Goal: Register for event/course

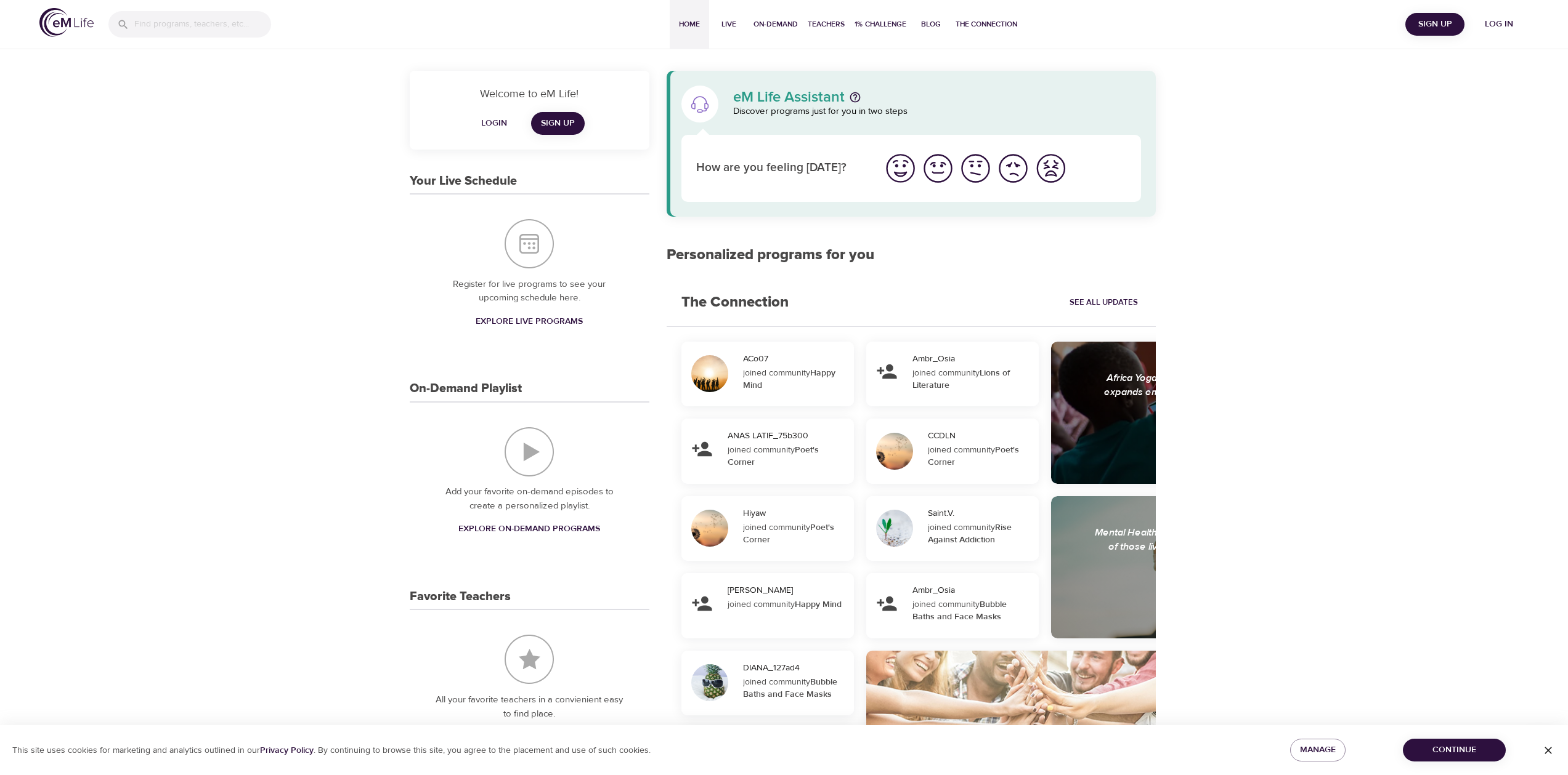
click at [545, 322] on span "Explore Live Programs" at bounding box center [529, 322] width 107 height 16
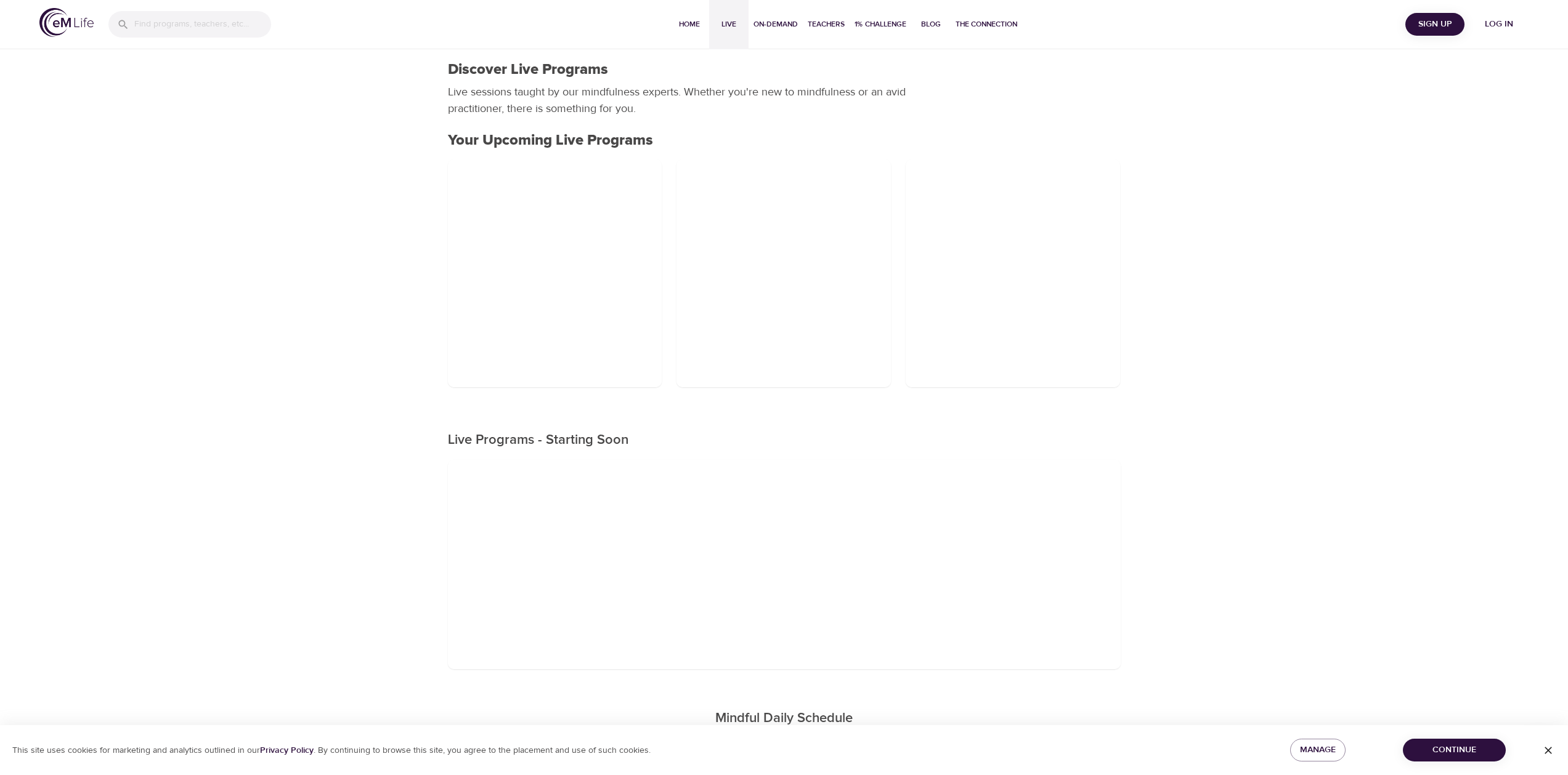
click at [1504, 18] on span "Log in" at bounding box center [1498, 24] width 49 height 16
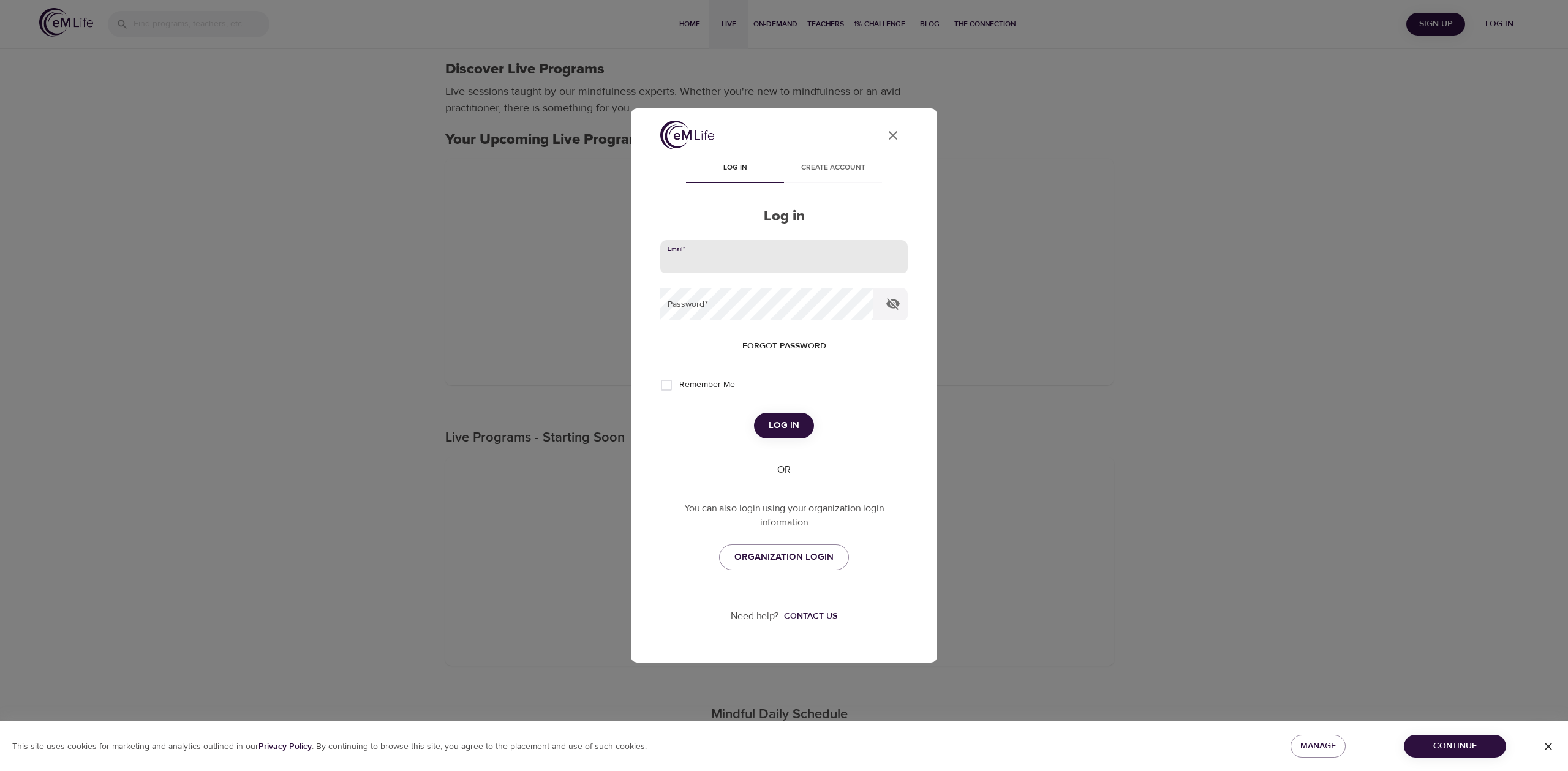
click at [746, 262] on input "email" at bounding box center [784, 257] width 247 height 33
click at [752, 267] on input "alex.jedraszczak@wbdcorp.com" at bounding box center [784, 257] width 247 height 33
click at [755, 413] on button "Log in" at bounding box center [784, 426] width 60 height 26
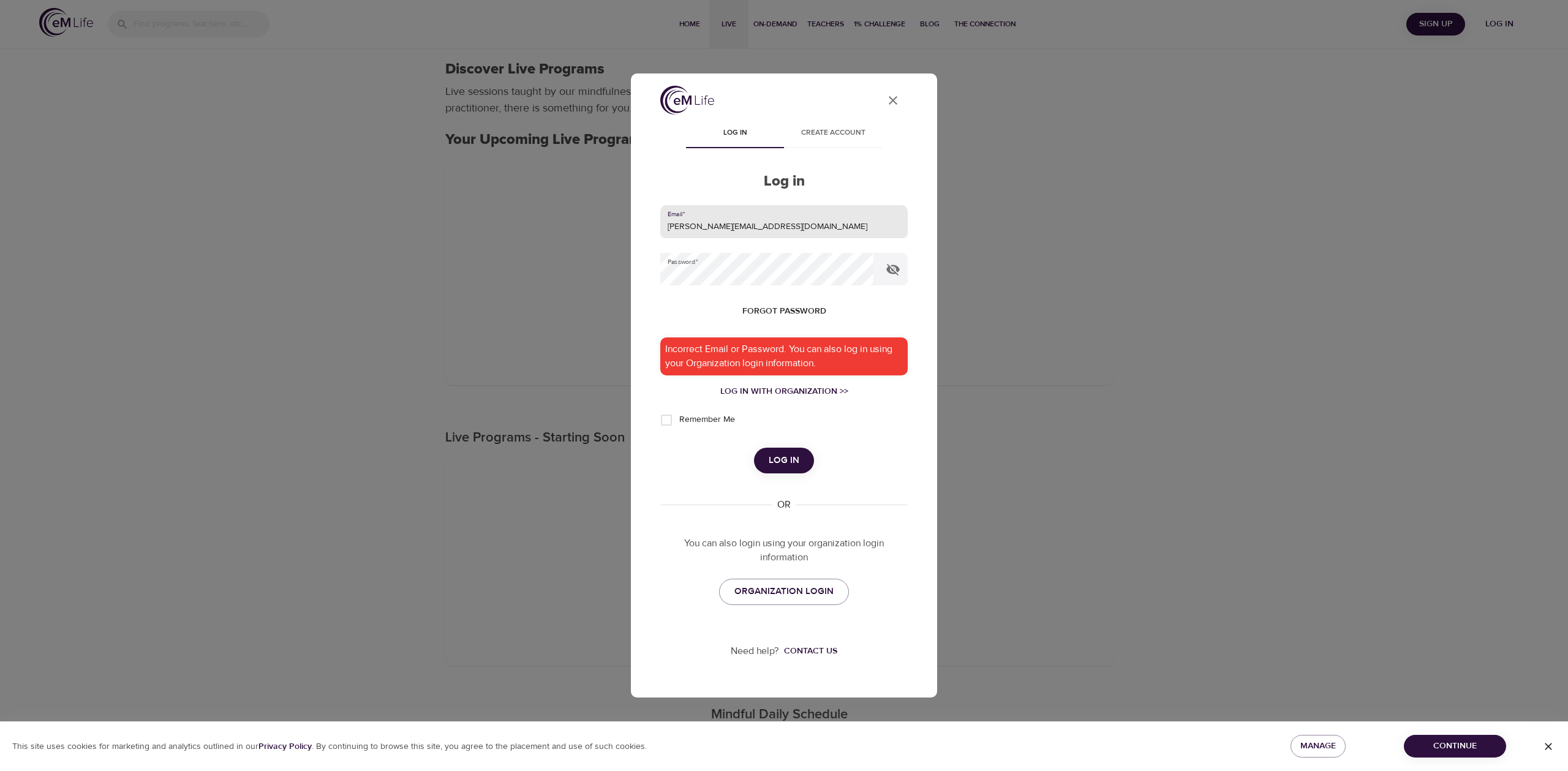
type input "alex.jedraszczak@optavise.com"
click at [755, 448] on button "Log in" at bounding box center [784, 460] width 60 height 26
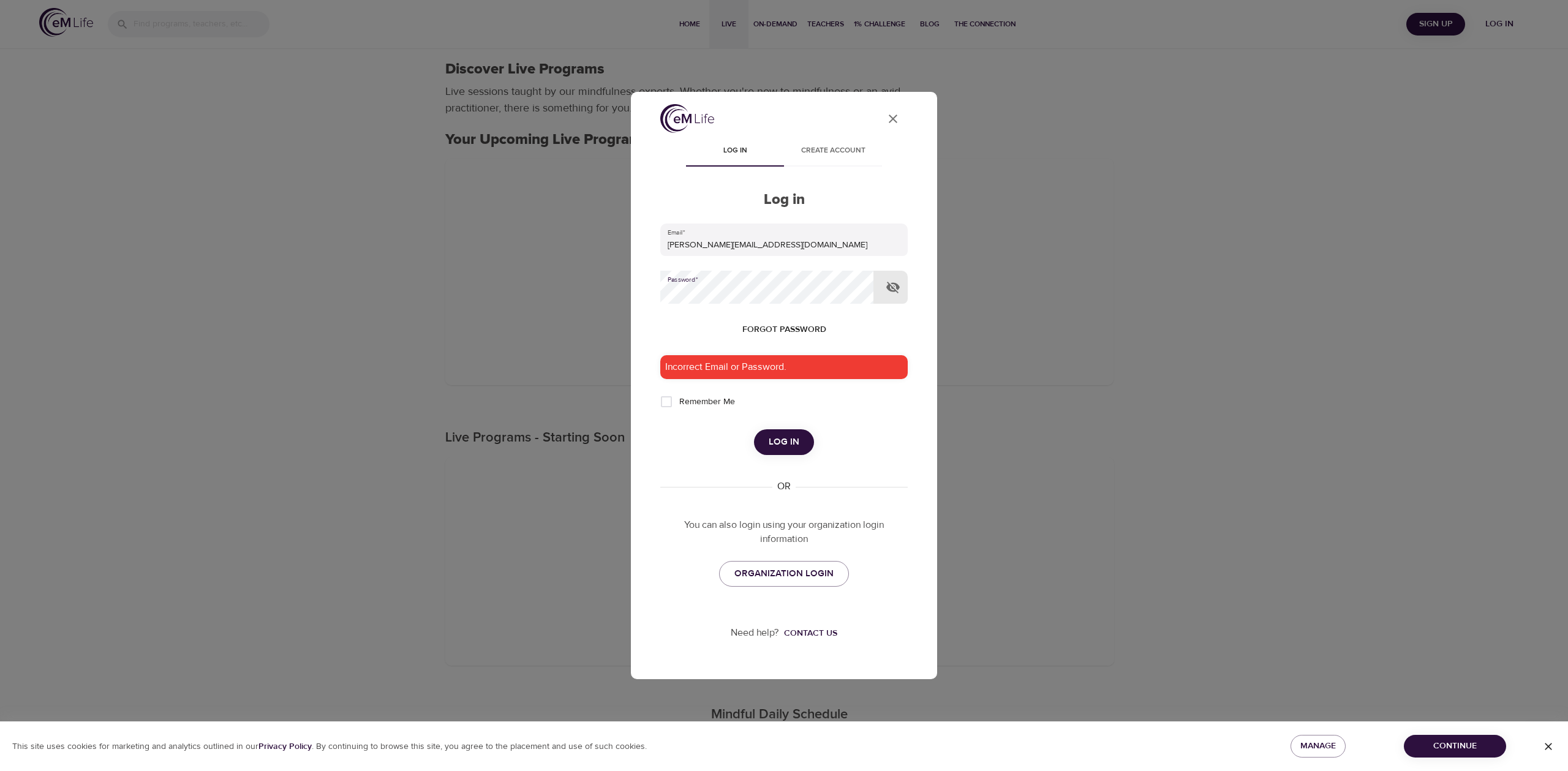
click at [755, 429] on button "Log in" at bounding box center [784, 442] width 60 height 26
click at [824, 569] on span "ORGANIZATION LOGIN" at bounding box center [784, 574] width 99 height 16
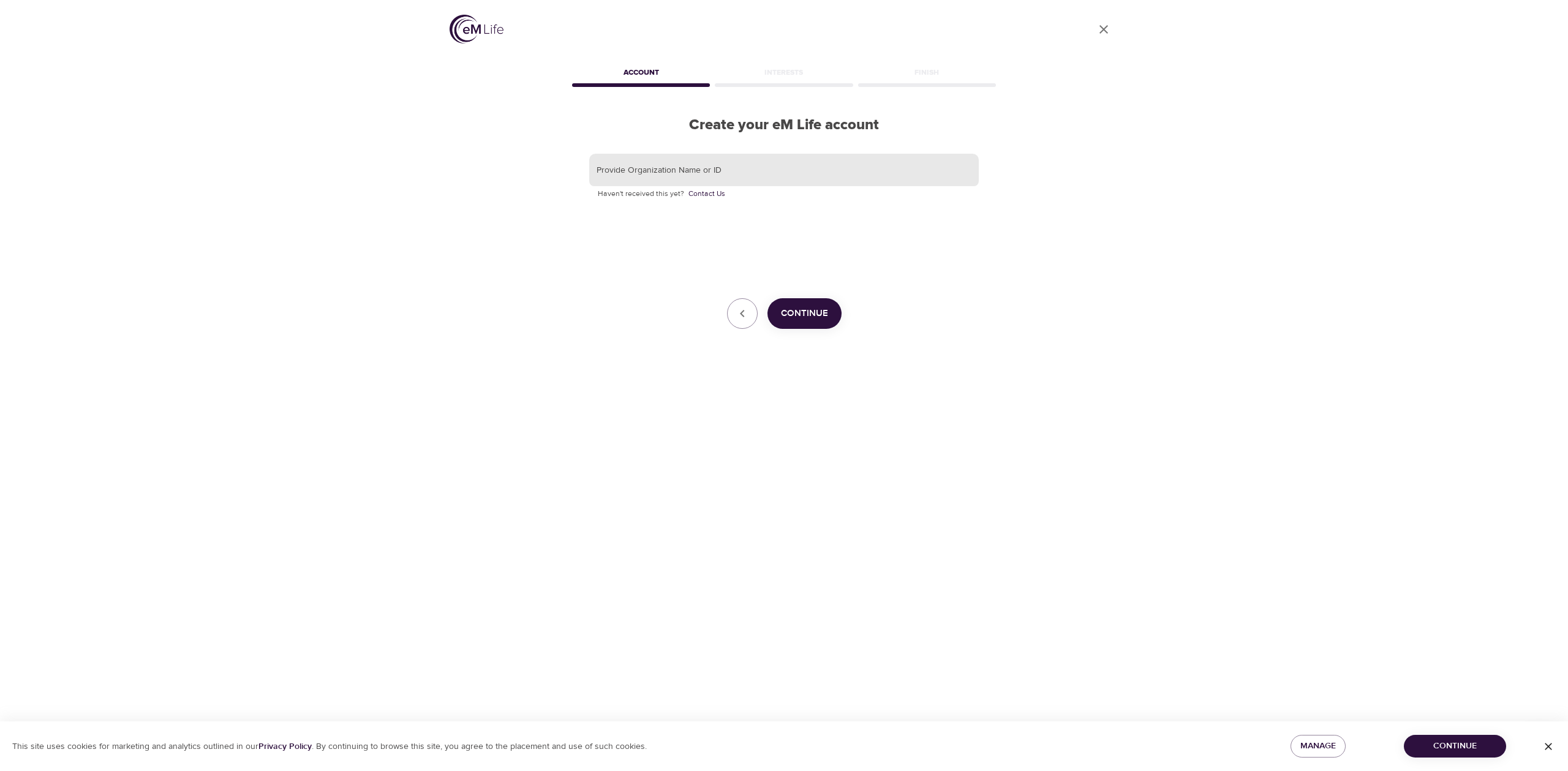
click at [658, 172] on input "text" at bounding box center [784, 170] width 390 height 33
type input "Optavise"
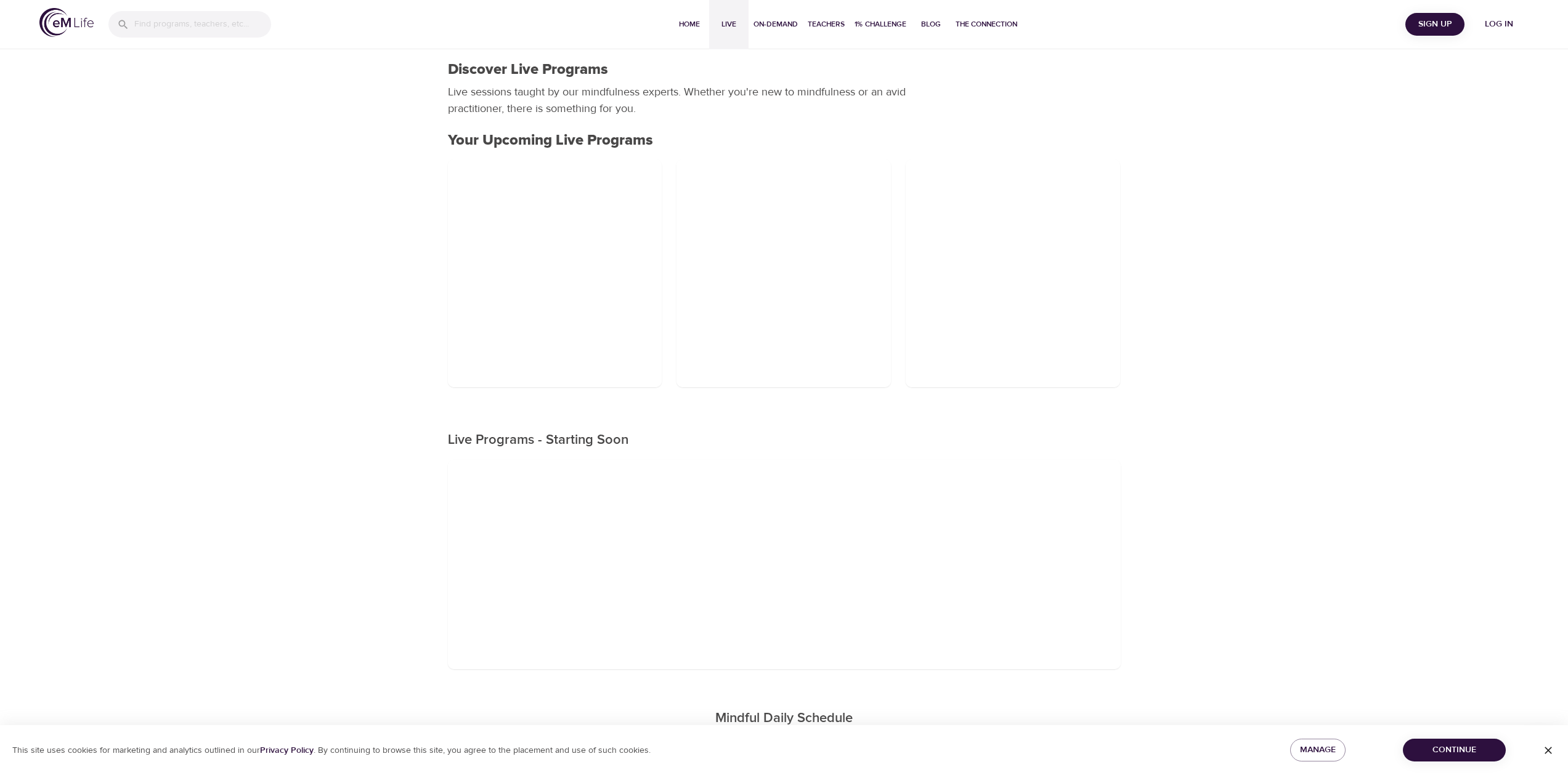
click at [1489, 28] on span "Log in" at bounding box center [1498, 24] width 49 height 16
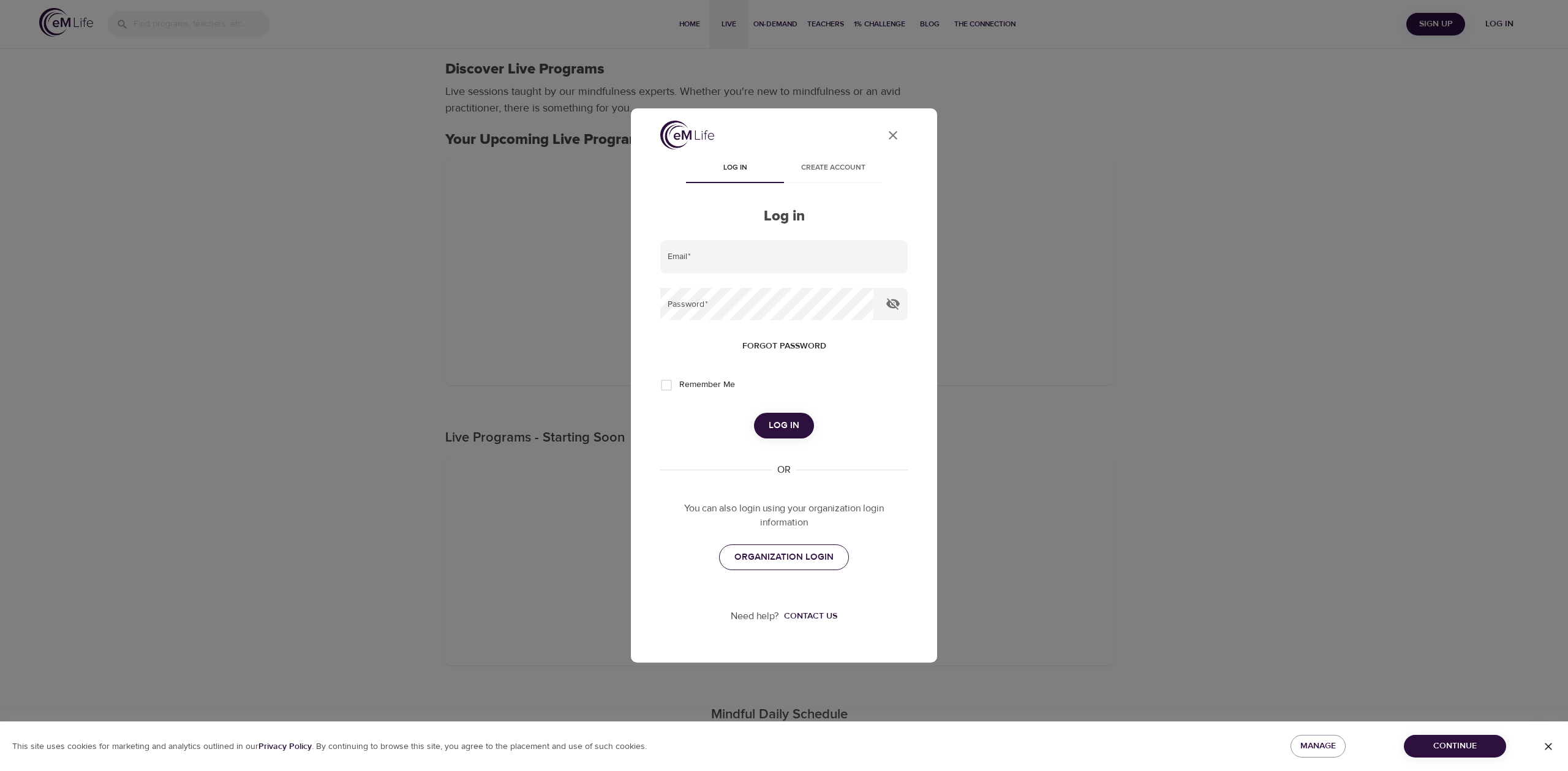
click at [771, 560] on span "ORGANIZATION LOGIN" at bounding box center [784, 557] width 99 height 16
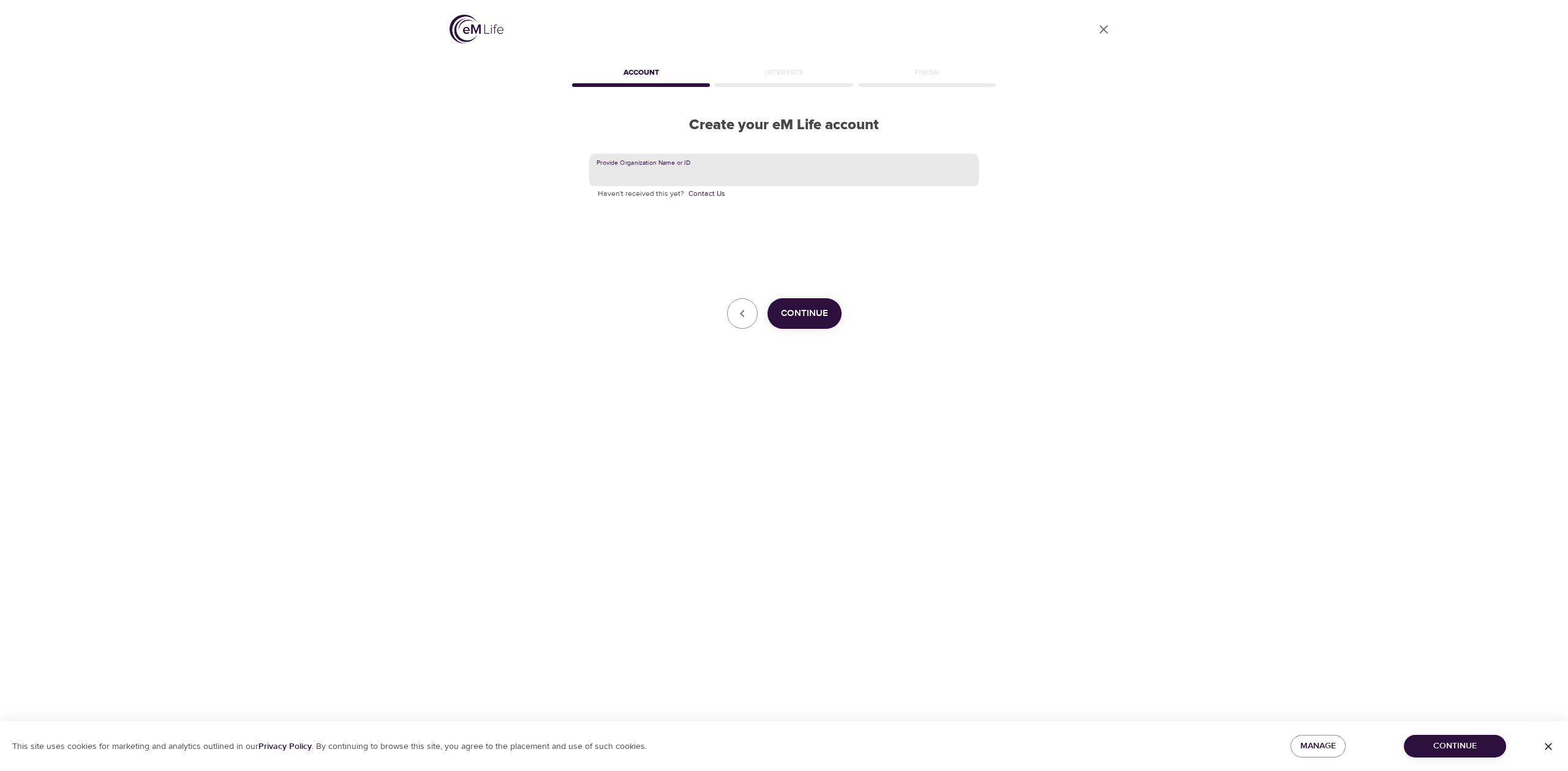
click at [648, 178] on input "text" at bounding box center [784, 170] width 390 height 33
type input "CNO"
click at [804, 309] on span "Continue" at bounding box center [804, 314] width 47 height 16
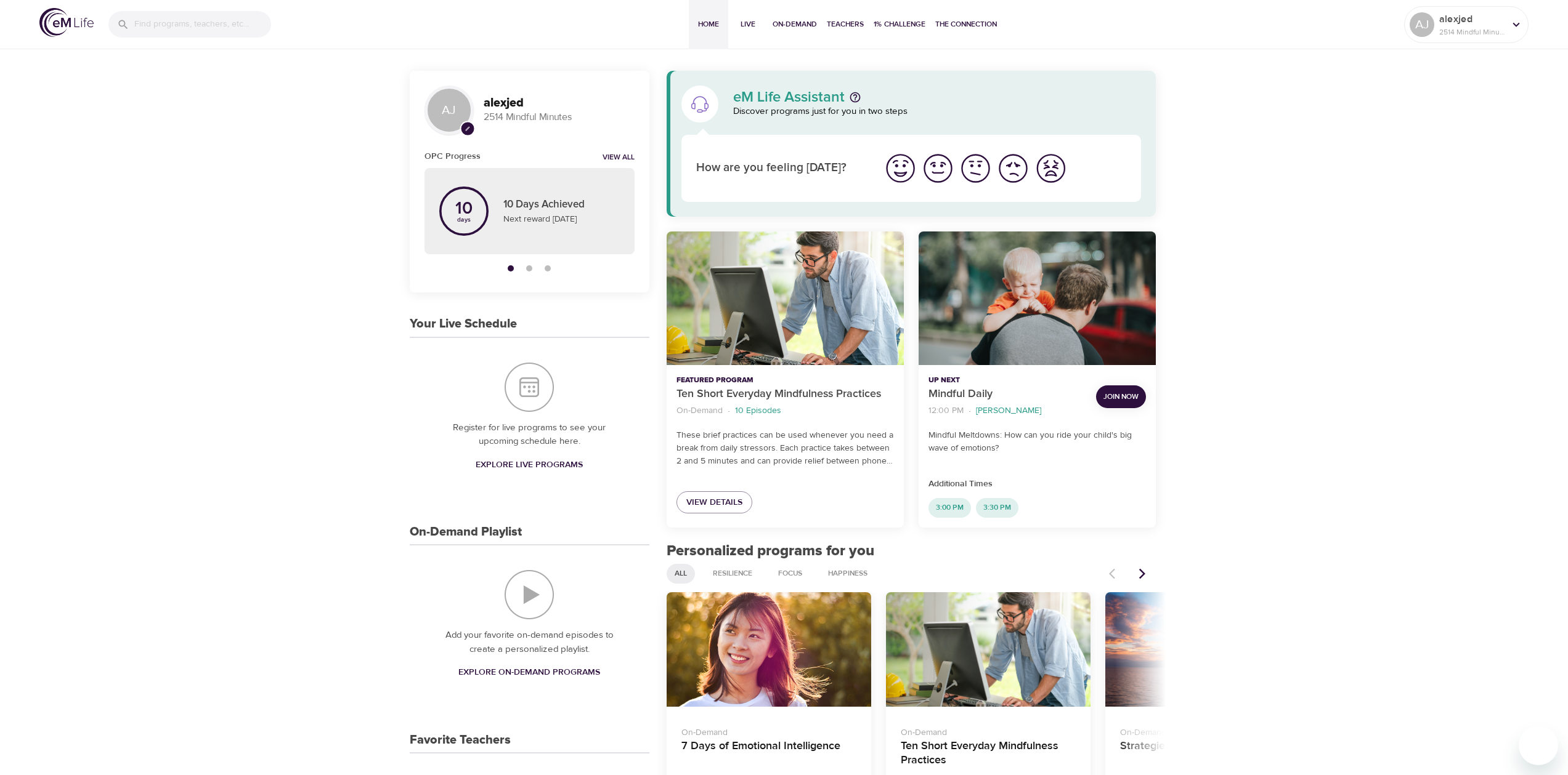
click at [545, 463] on span "Explore Live Programs" at bounding box center [529, 466] width 107 height 16
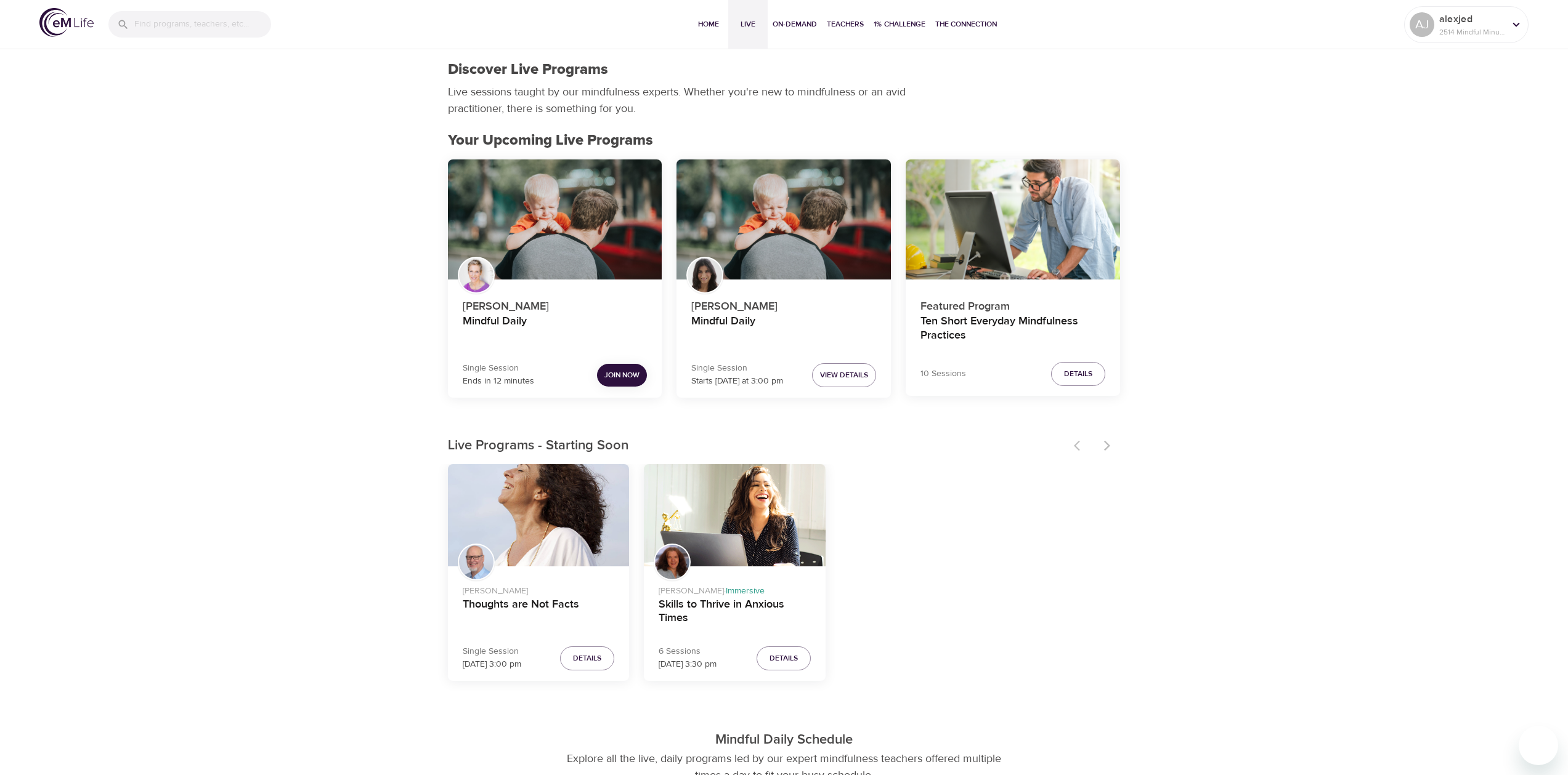
click at [614, 379] on span "Join Now" at bounding box center [622, 374] width 35 height 13
